Goal: Information Seeking & Learning: Learn about a topic

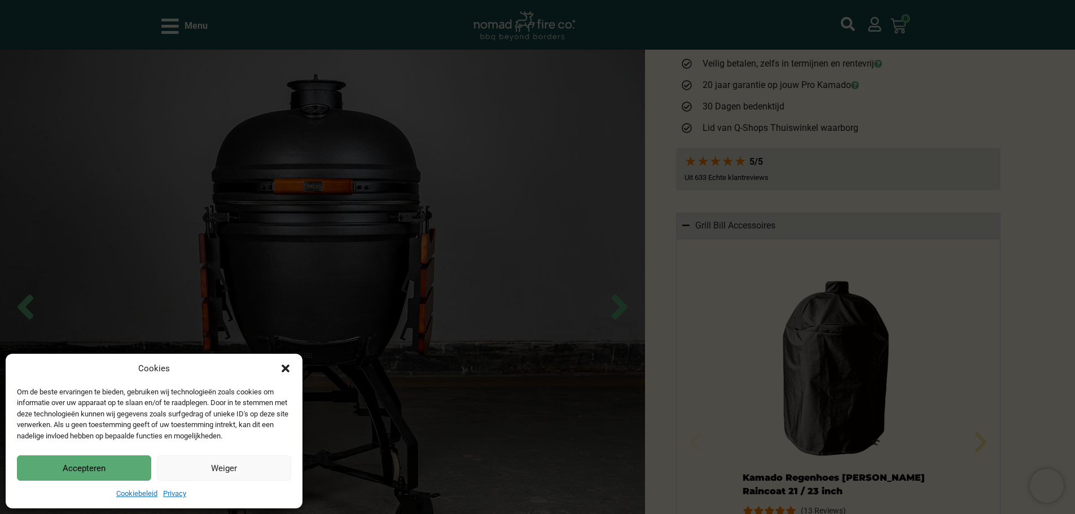
scroll to position [846, 0]
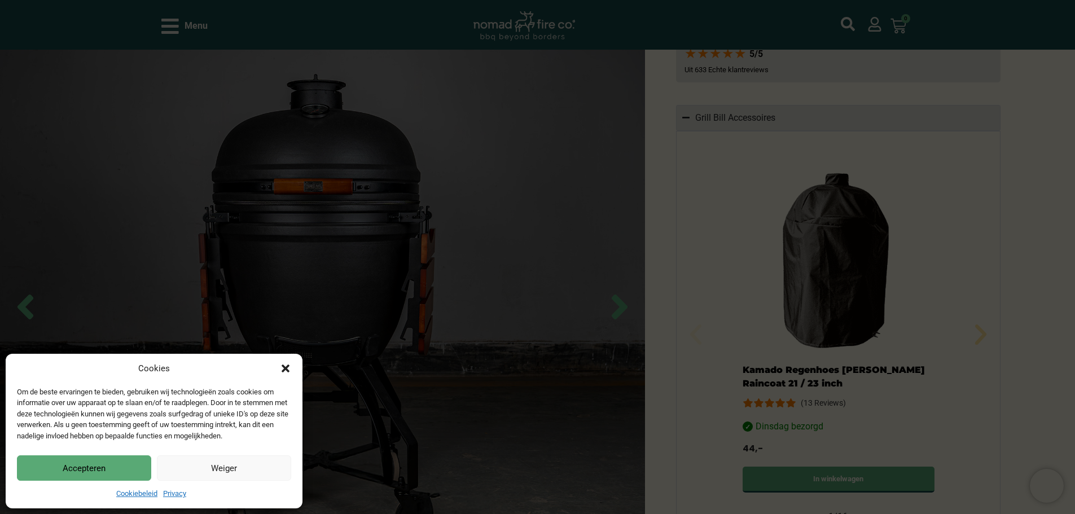
click at [134, 466] on button "Accepteren" at bounding box center [84, 467] width 134 height 25
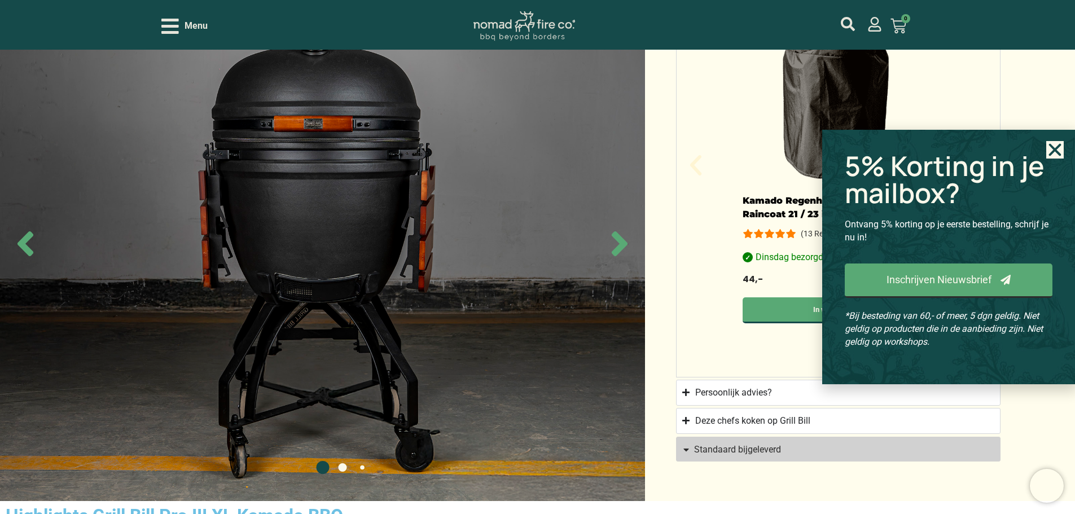
click at [739, 453] on span "Standaard bijgeleverd" at bounding box center [737, 449] width 87 height 9
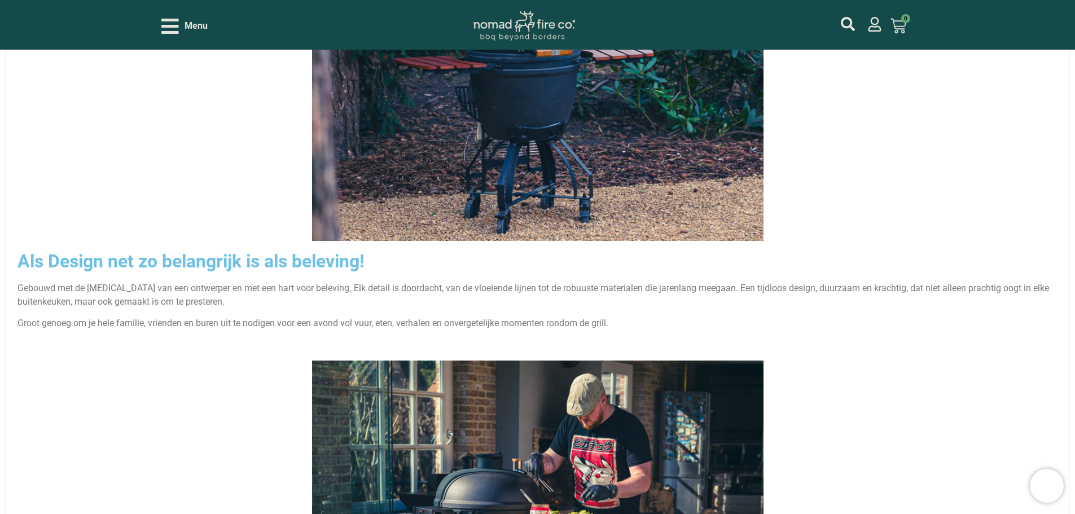
scroll to position [1744, 0]
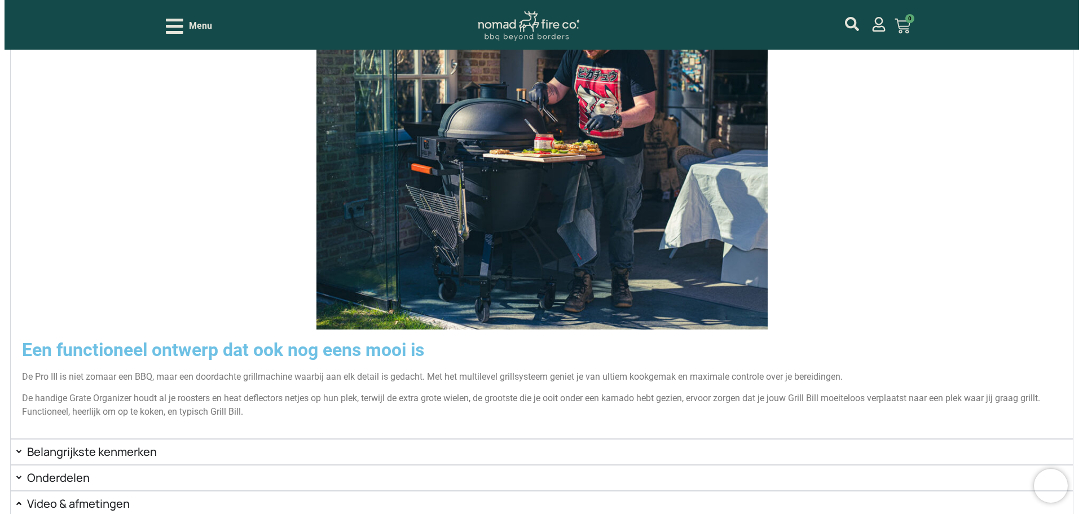
scroll to position [2082, 0]
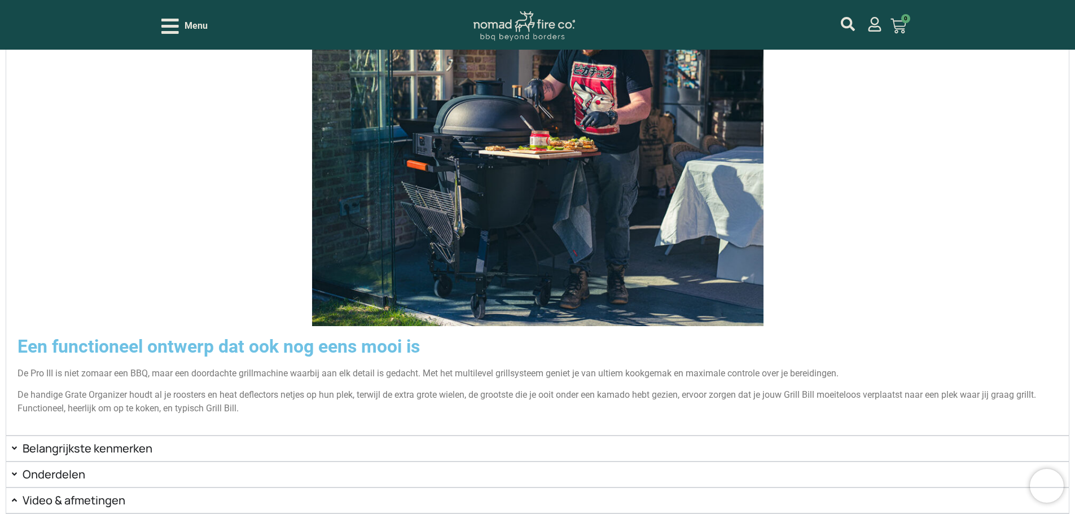
click at [197, 21] on span "Menu" at bounding box center [195, 26] width 23 height 14
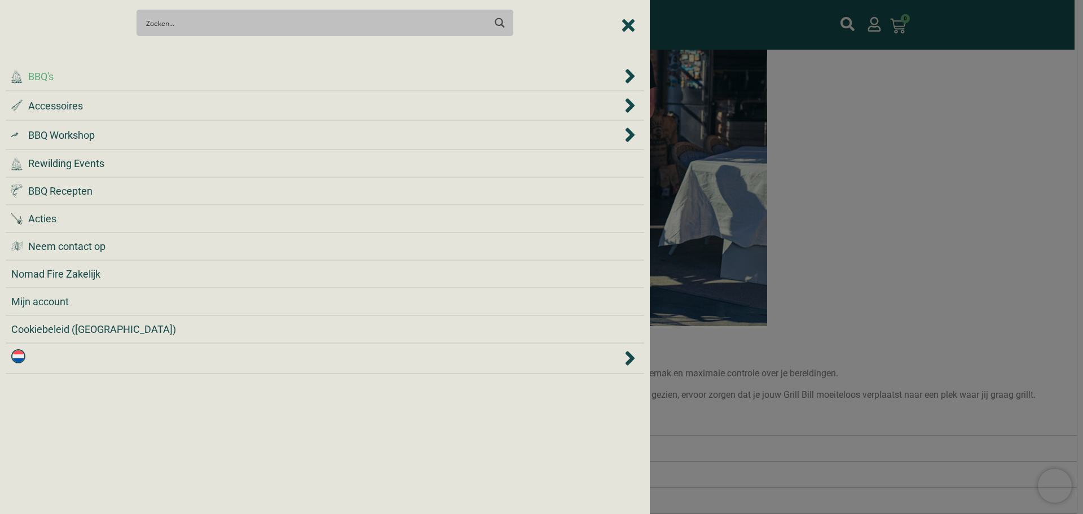
click at [192, 83] on div ".cls-1 { fill: #042e2c; } BBQ's" at bounding box center [316, 76] width 611 height 15
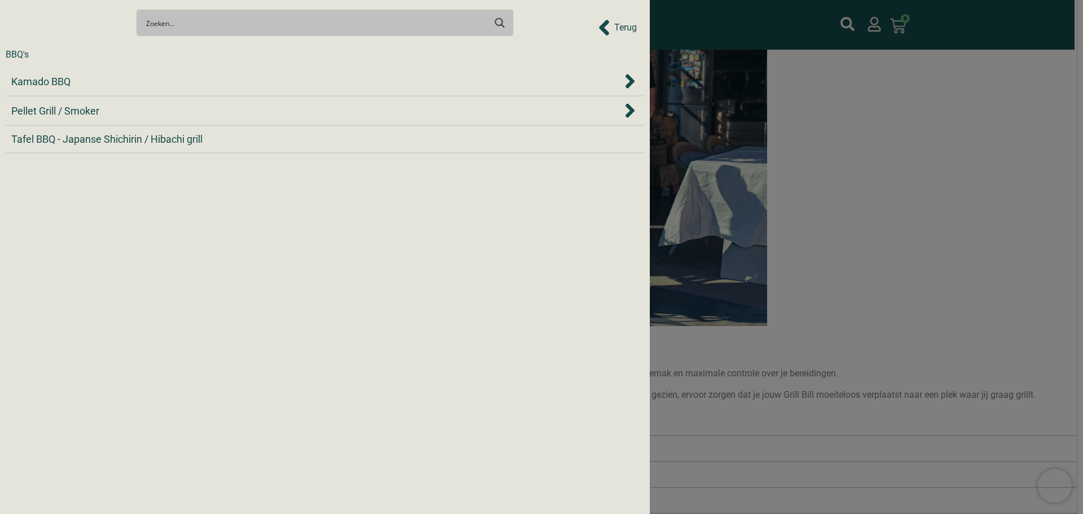
click at [192, 83] on div "Kamado BBQ" at bounding box center [316, 81] width 611 height 15
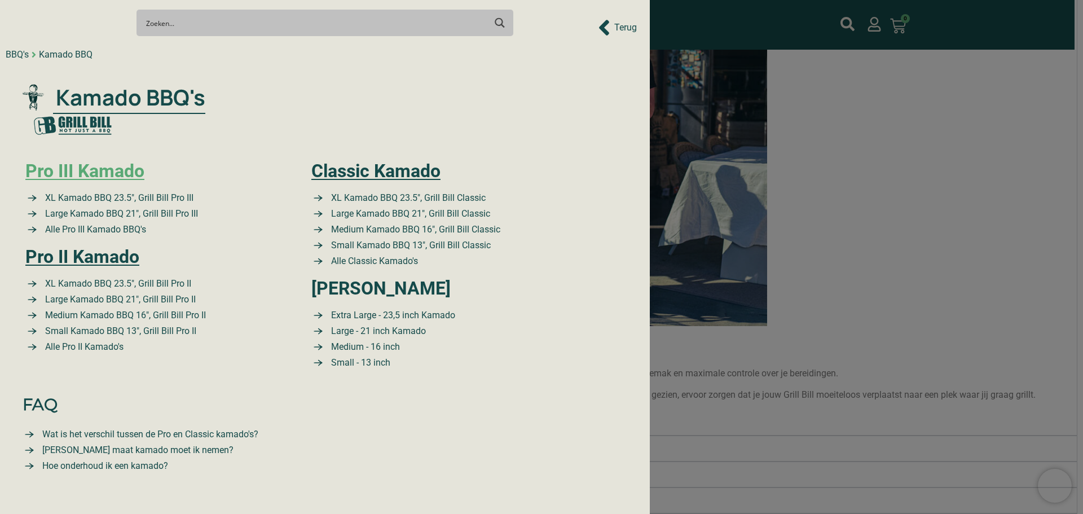
click at [127, 169] on link "Pro III Kamado" at bounding box center [84, 170] width 119 height 21
